Goal: Transaction & Acquisition: Purchase product/service

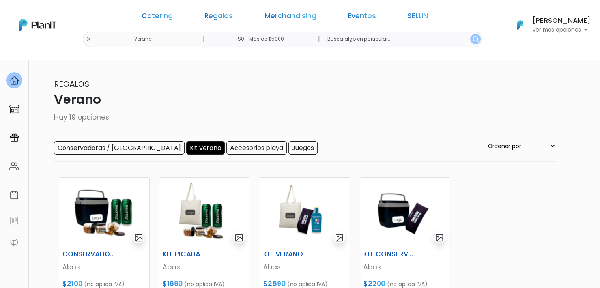
click at [145, 37] on div "Catering Regalos Merchandising Eventos SELLIN Verano | $0 - Más de $5000 | Cate…" at bounding box center [300, 25] width 600 height 44
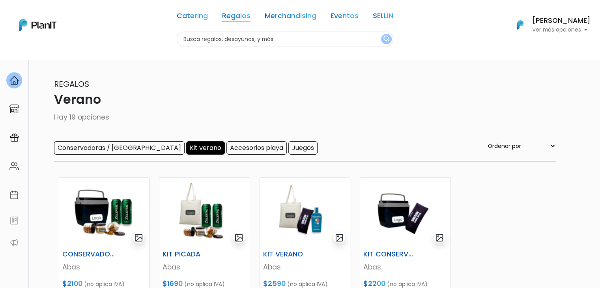
click at [228, 19] on link "Regalos" at bounding box center [236, 17] width 28 height 9
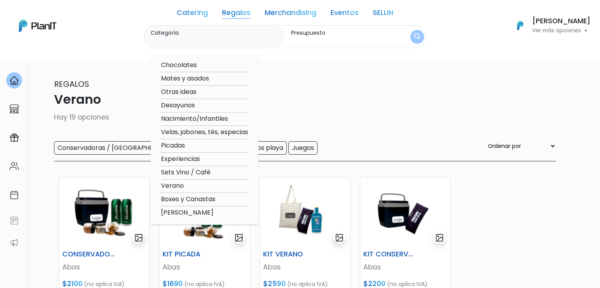
click at [197, 75] on option "Mates y asados" at bounding box center [204, 79] width 89 height 10
type input "Mates y asados"
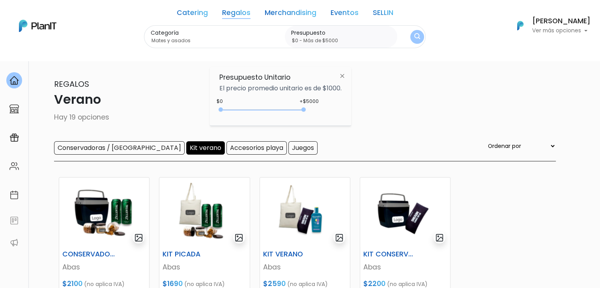
type input "$0 - Más de $5000"
drag, startPoint x: 235, startPoint y: 108, endPoint x: 307, endPoint y: 107, distance: 71.8
click at [307, 107] on div "+$5000 $0 0 : 5000 0 5000 0,5000" at bounding box center [280, 111] width 122 height 16
click at [413, 41] on img "submit" at bounding box center [416, 36] width 7 height 9
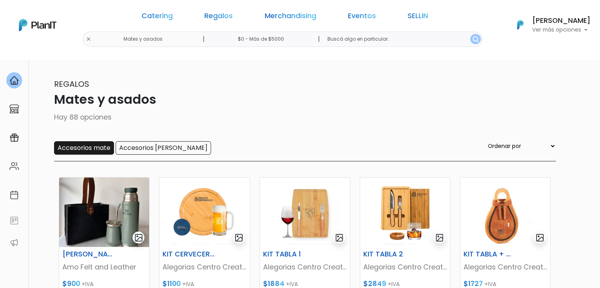
click at [83, 146] on input "Accesorios mate" at bounding box center [84, 147] width 60 height 13
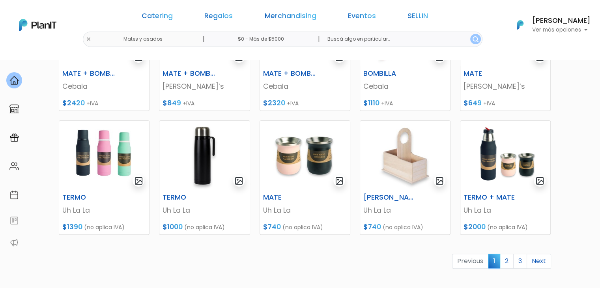
scroll to position [310, 0]
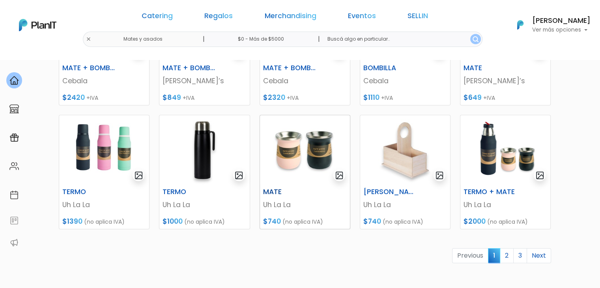
click at [260, 181] on img at bounding box center [305, 149] width 90 height 69
